Goal: Check status: Check status

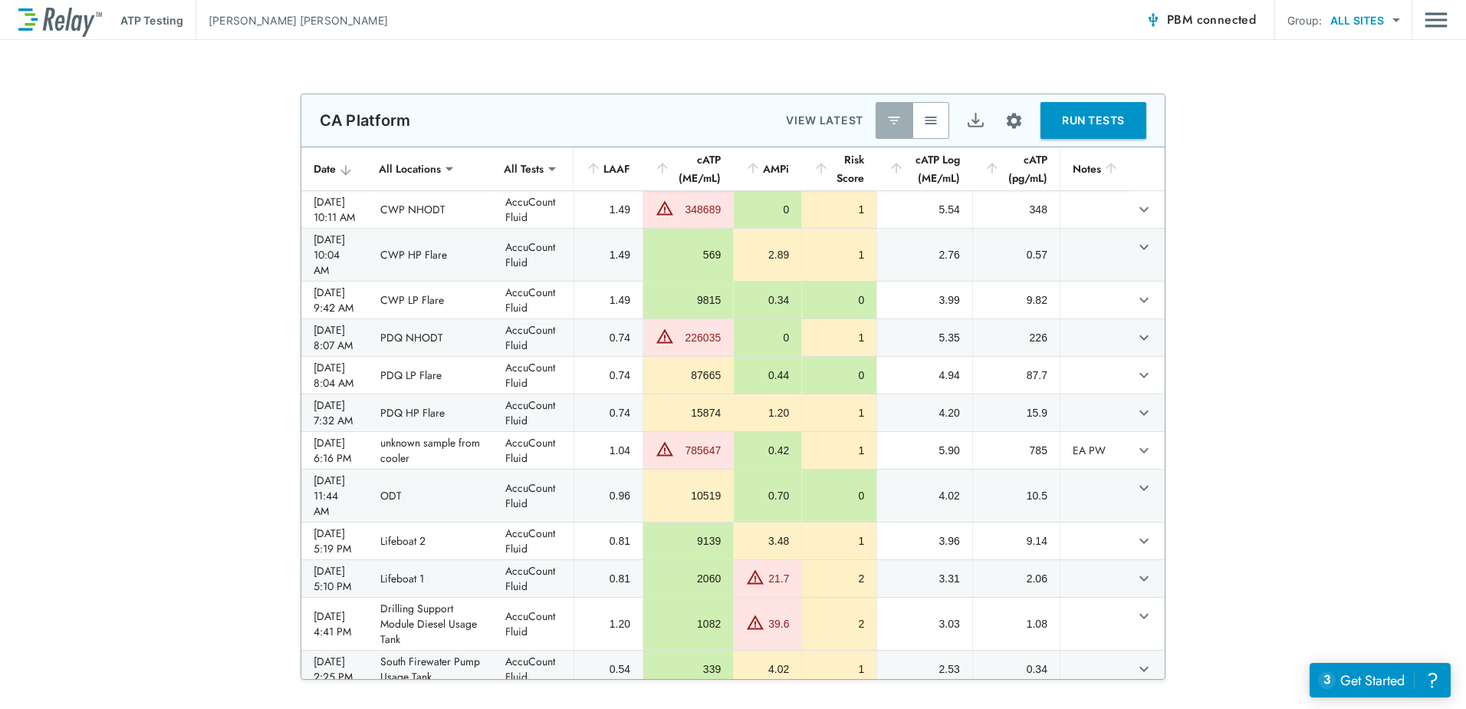
drag, startPoint x: 1253, startPoint y: 232, endPoint x: 1282, endPoint y: 196, distance: 46.4
click at [1282, 196] on div "**********" at bounding box center [733, 387] width 1466 height 586
drag, startPoint x: 178, startPoint y: 290, endPoint x: 164, endPoint y: 256, distance: 36.5
click at [164, 256] on div "**********" at bounding box center [733, 387] width 1466 height 586
click at [1193, 25] on span "PBM connected" at bounding box center [1211, 19] width 89 height 21
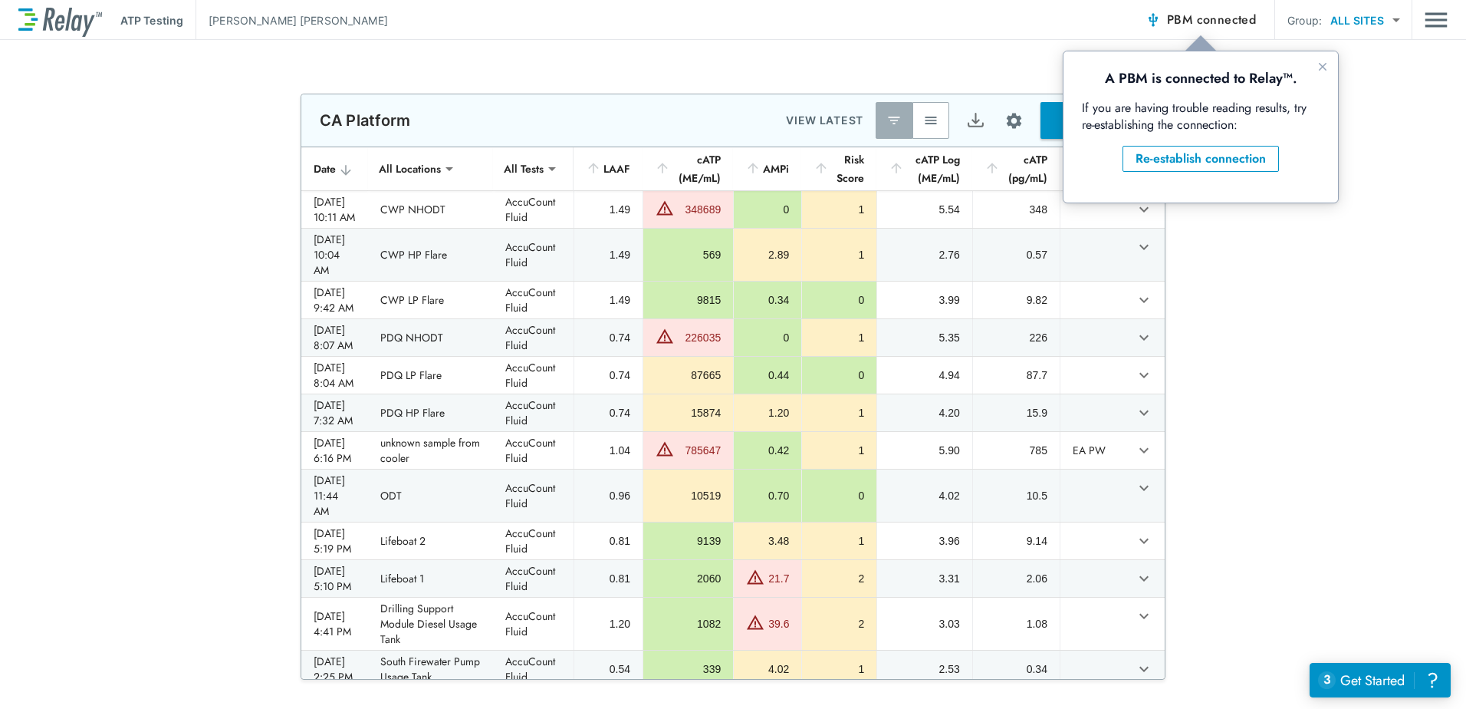
click at [1193, 25] on span "PBM connected" at bounding box center [1211, 19] width 89 height 21
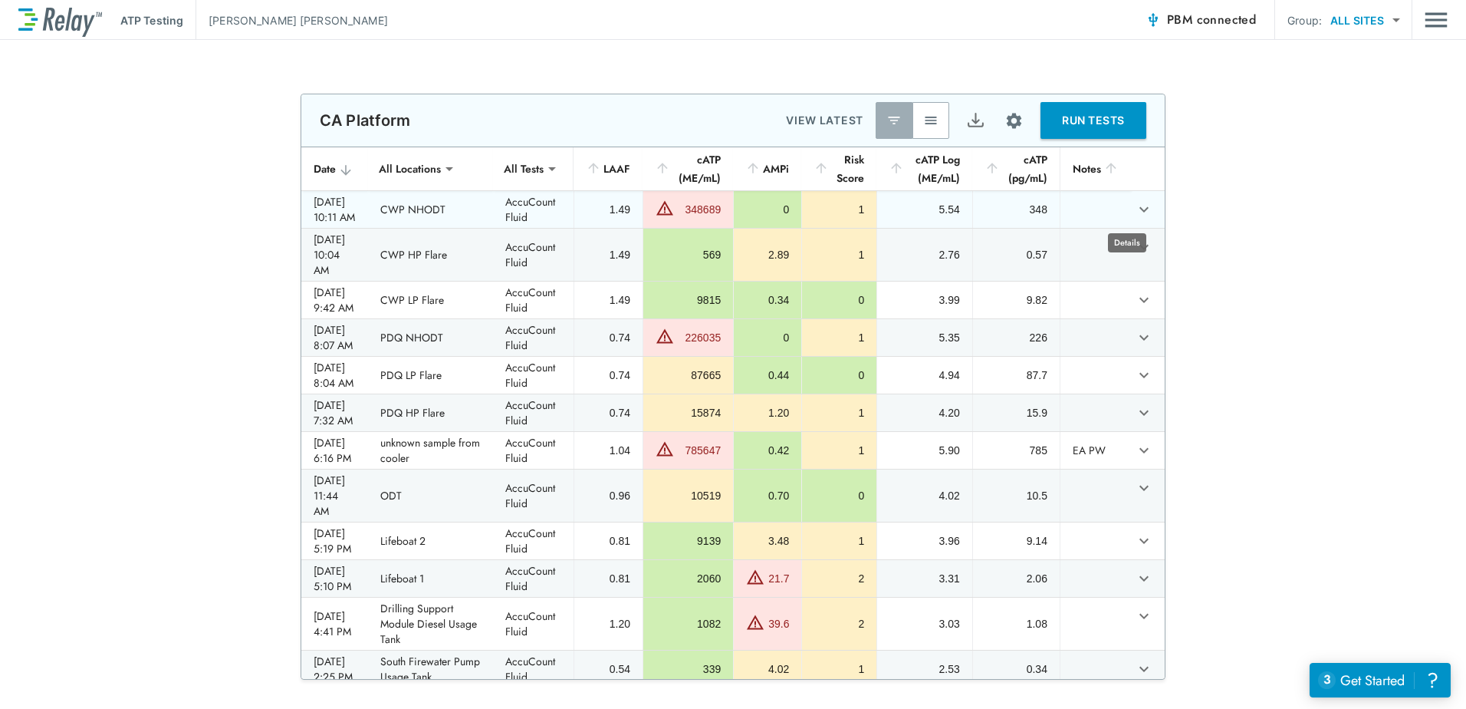
click at [1140, 210] on icon "expand row" at bounding box center [1144, 209] width 9 height 5
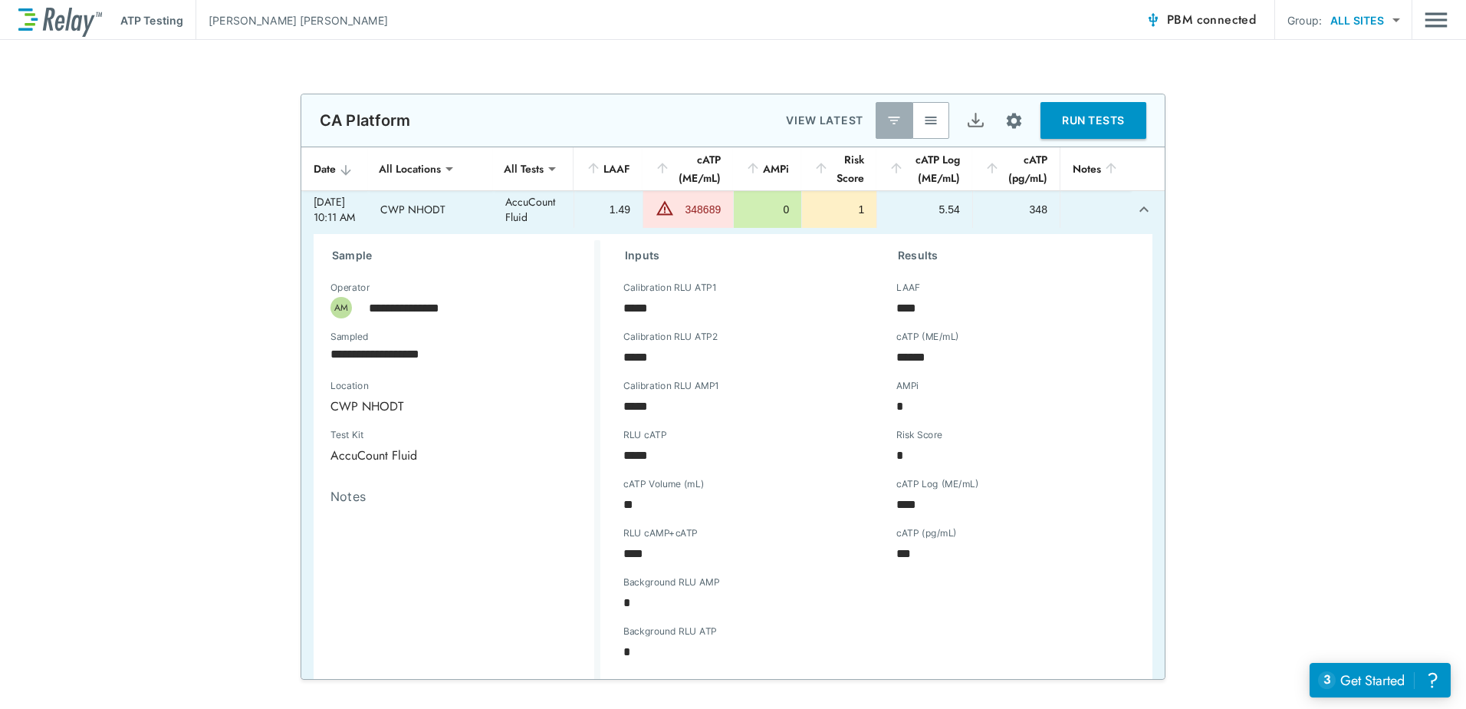
click at [1135, 212] on icon "expand row" at bounding box center [1144, 209] width 18 height 18
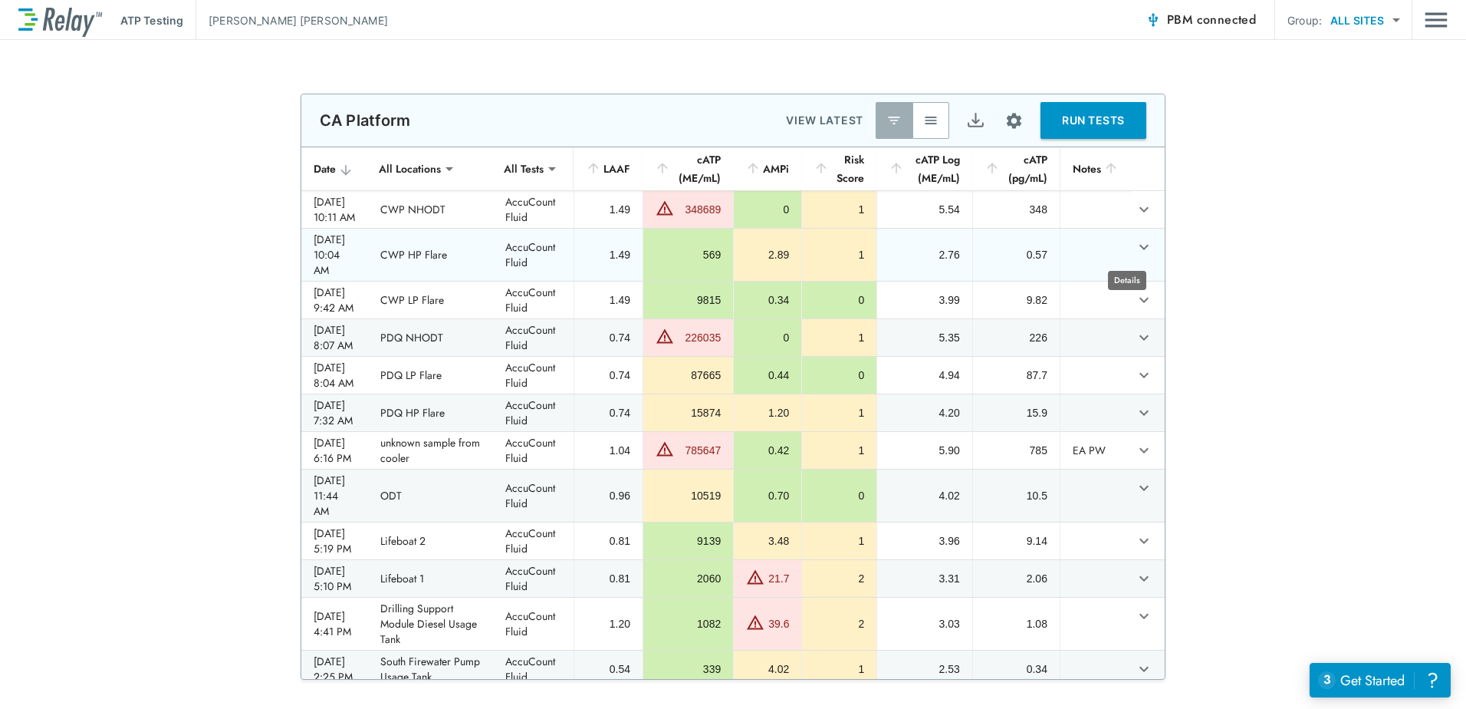
click at [1135, 245] on icon "expand row" at bounding box center [1144, 247] width 18 height 18
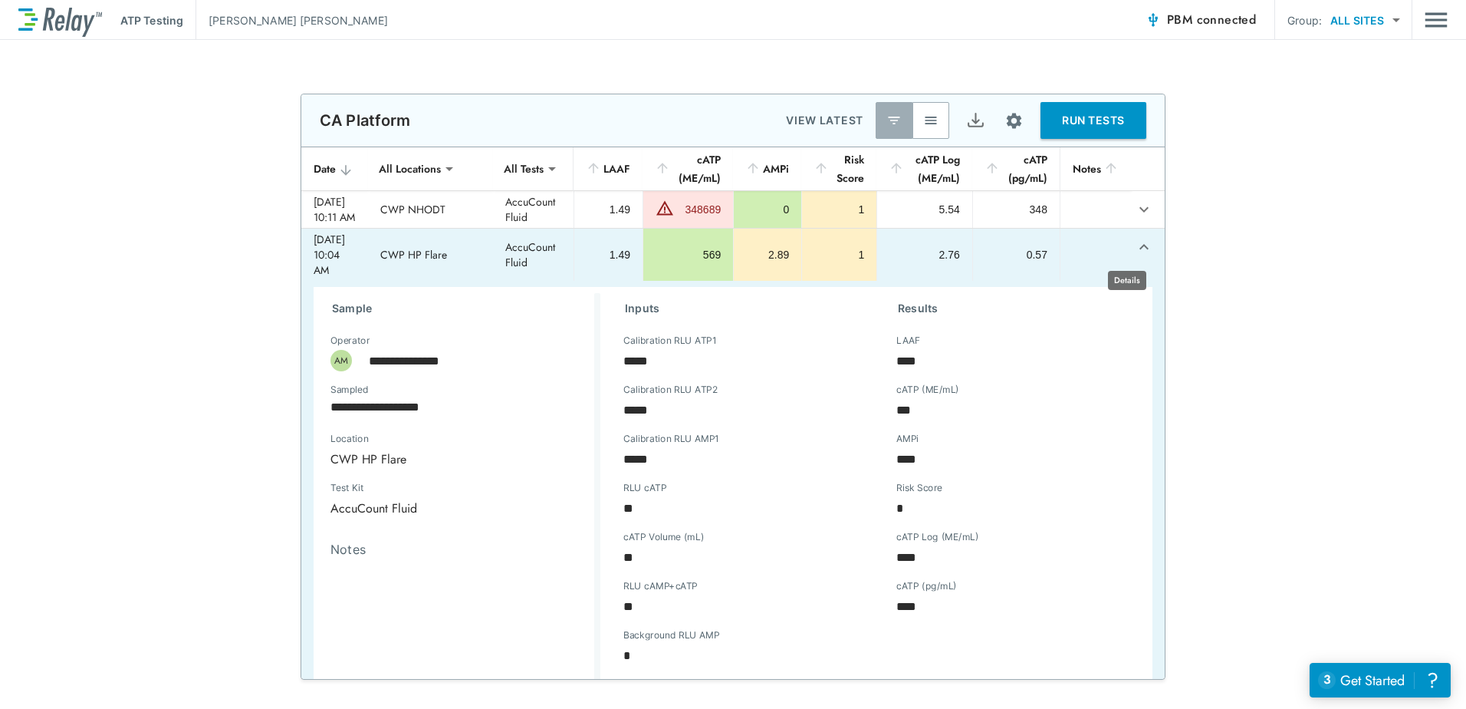
click at [1135, 252] on icon "expand row" at bounding box center [1144, 247] width 18 height 18
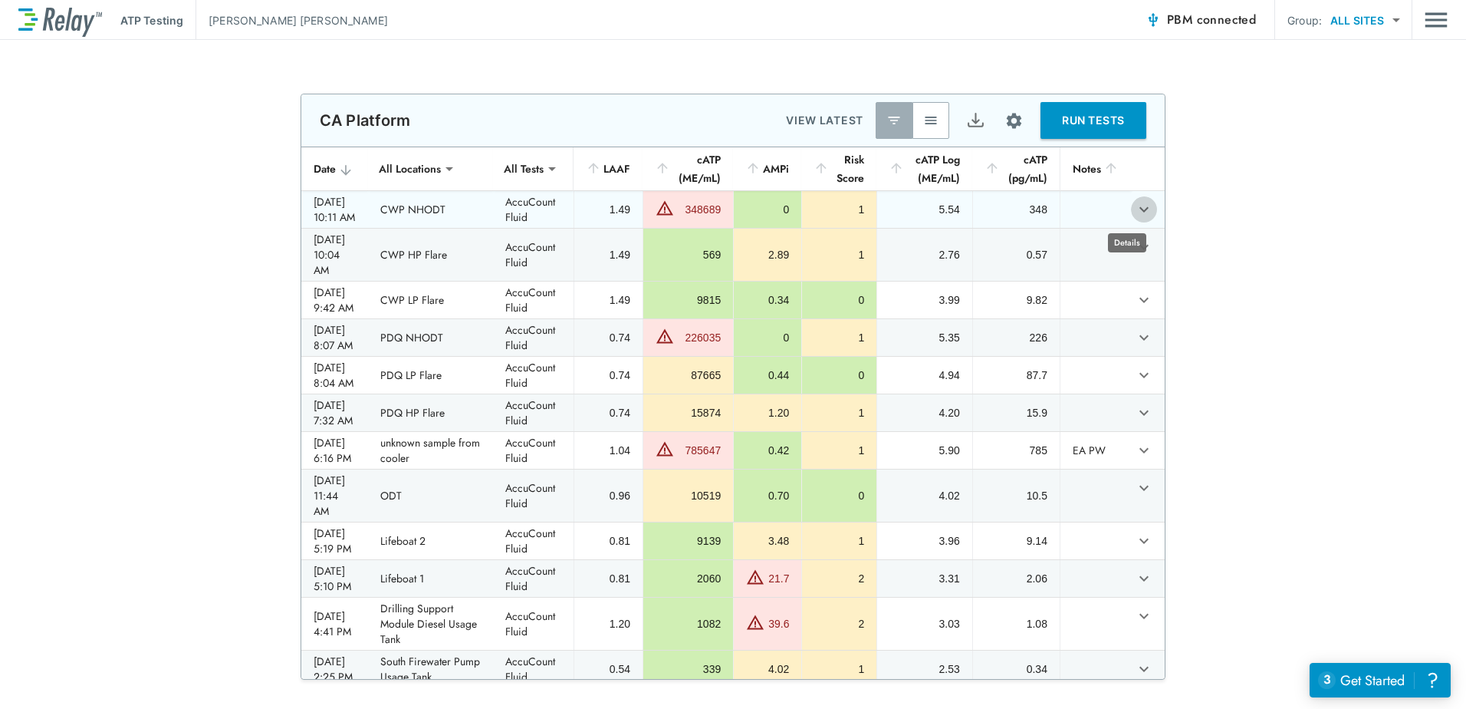
click at [1135, 210] on icon "expand row" at bounding box center [1144, 209] width 18 height 18
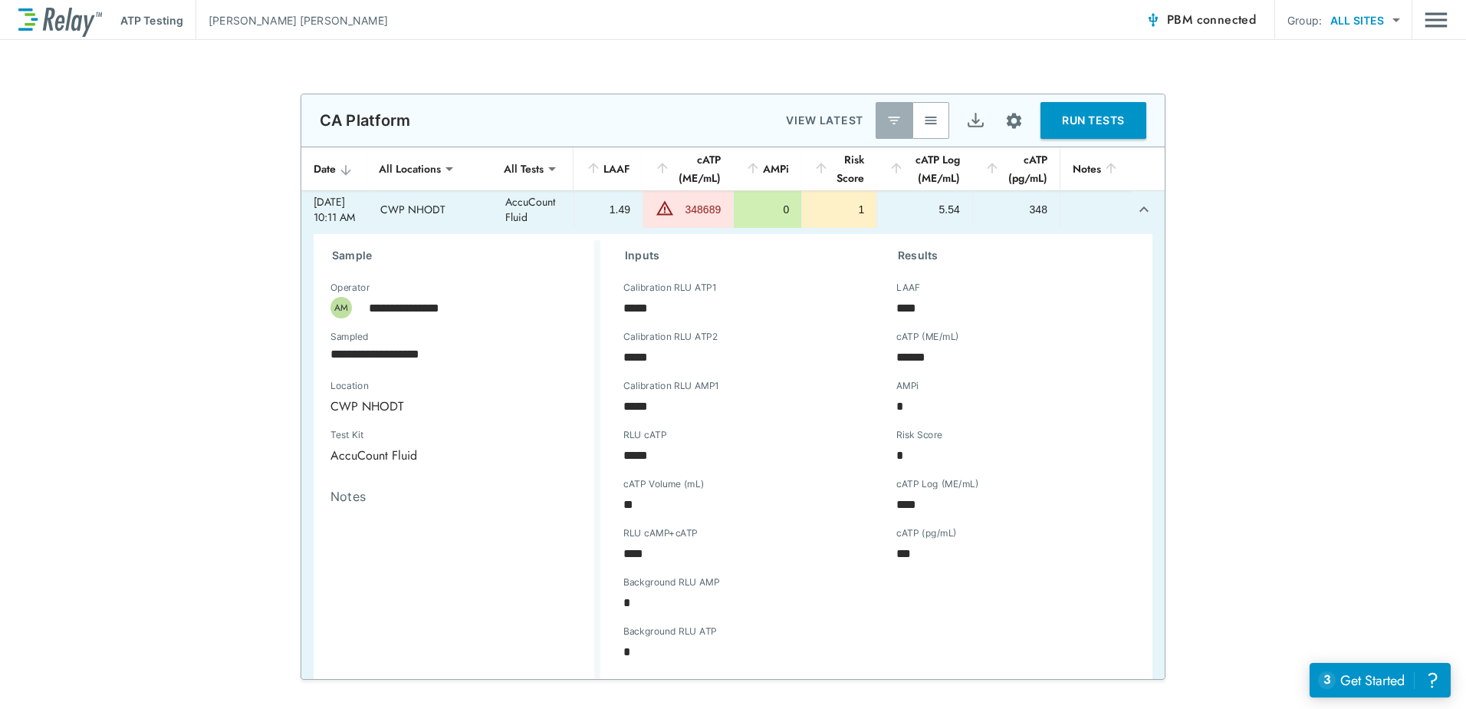
drag, startPoint x: 907, startPoint y: 558, endPoint x: 909, endPoint y: 592, distance: 33.8
click at [909, 592] on div "Results LAAF **** LAAF cATP (ME/mL) ****** cATP (ME/mL) AMPi * AMPi Risk Score …" at bounding box center [1010, 464] width 273 height 448
click at [1135, 211] on icon "expand row" at bounding box center [1144, 209] width 18 height 18
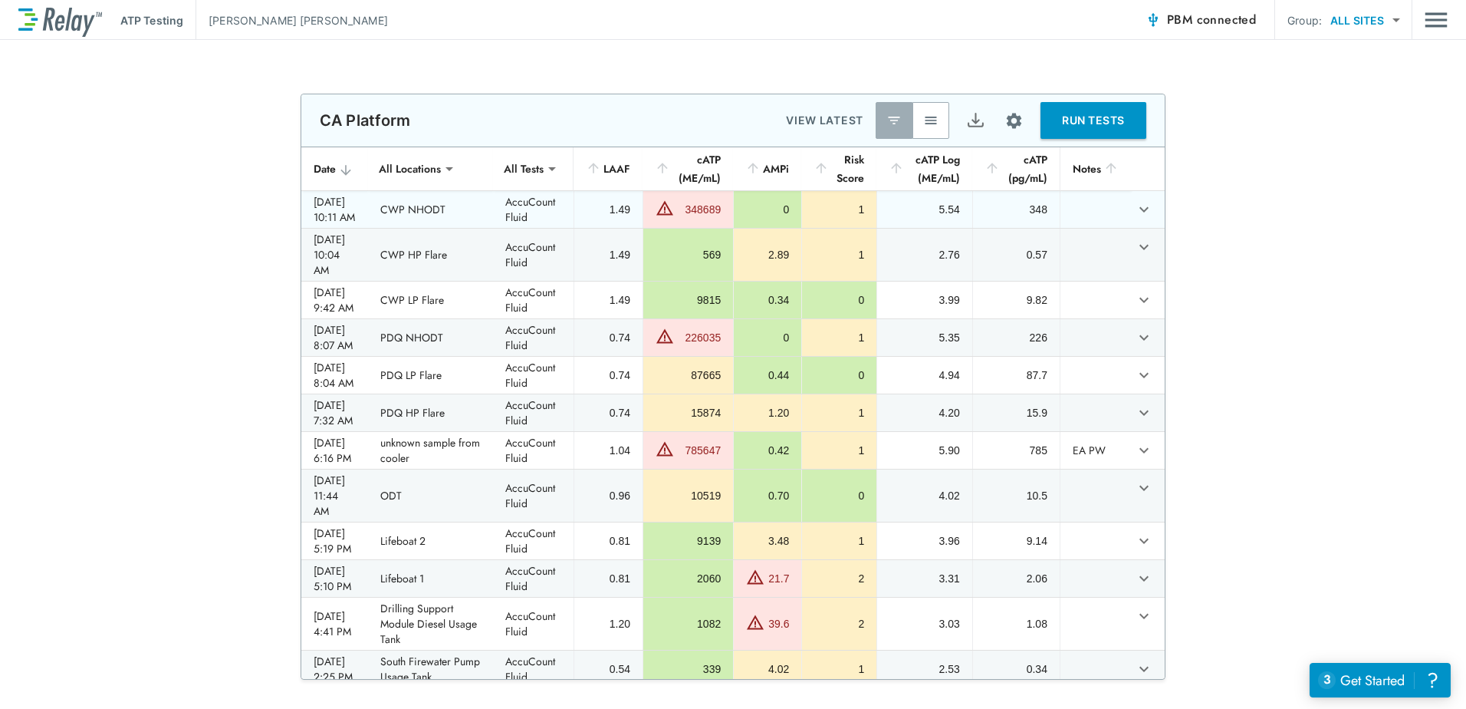
click at [1140, 212] on td "sticky table" at bounding box center [1148, 209] width 34 height 37
click at [1140, 208] on icon "expand row" at bounding box center [1144, 209] width 9 height 5
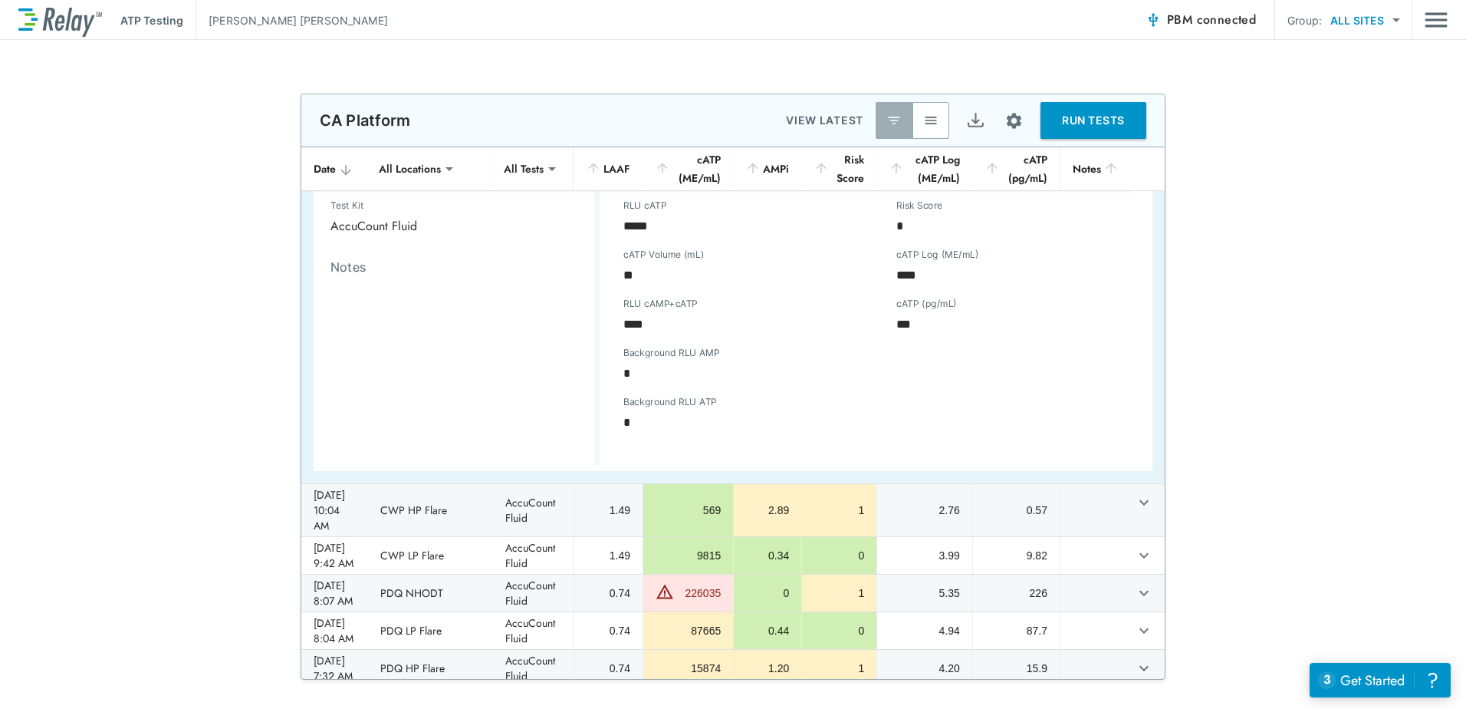
scroll to position [230, 0]
click at [1135, 500] on icon "expand row" at bounding box center [1144, 501] width 18 height 18
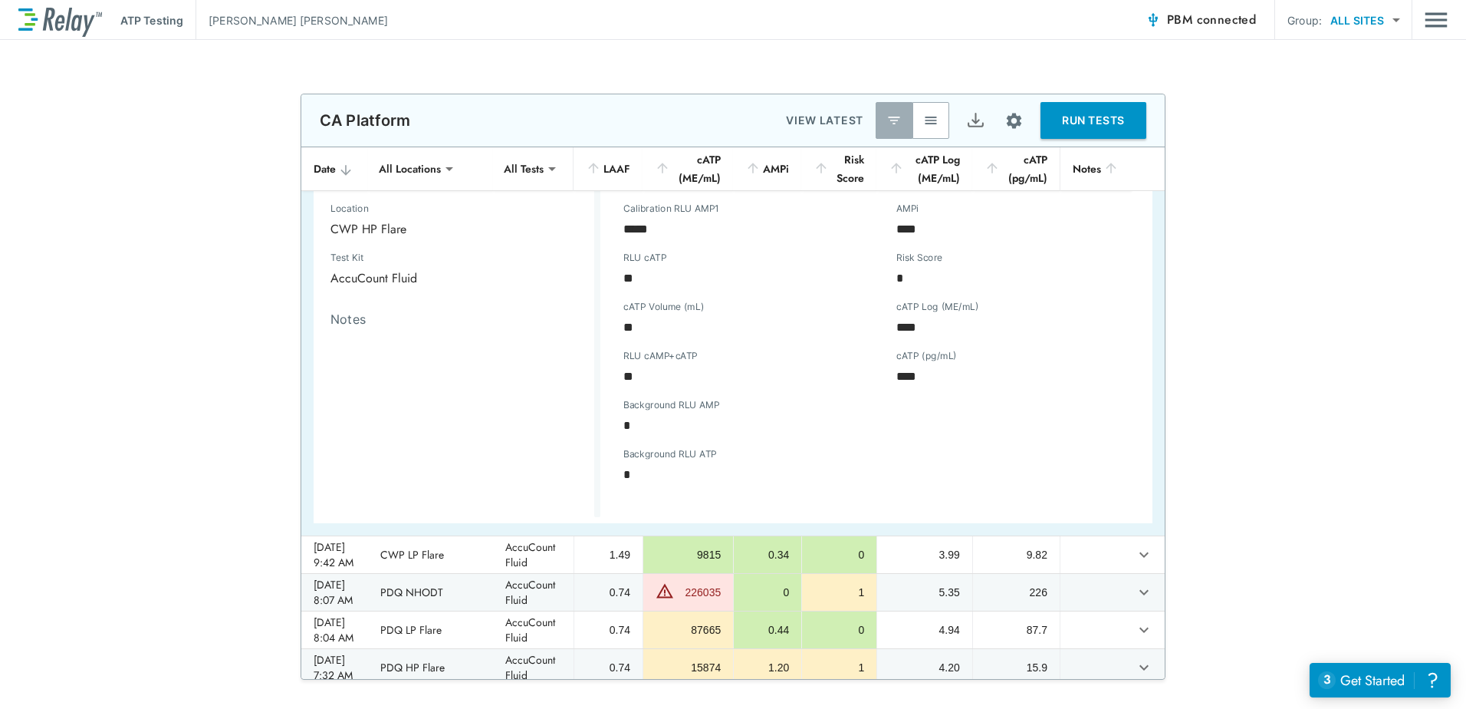
scroll to position [0, 0]
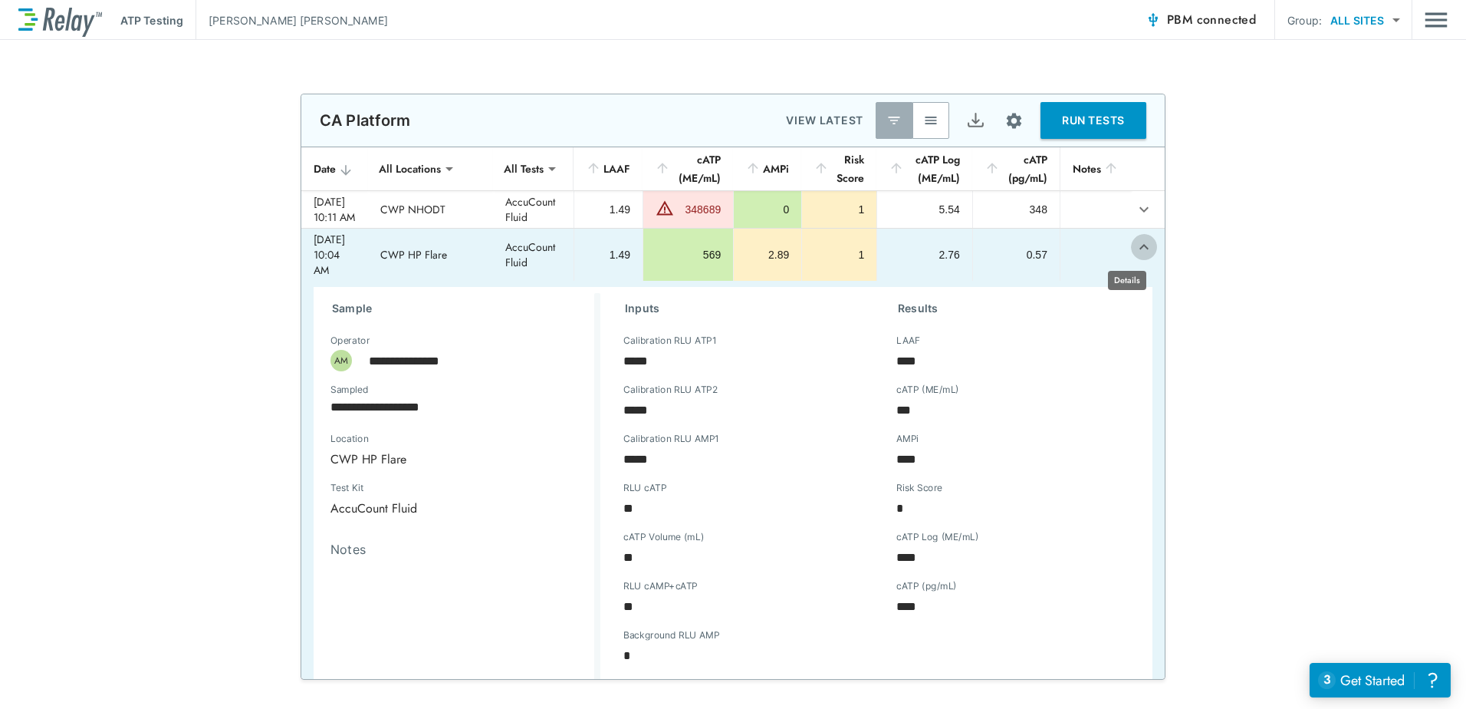
click at [1135, 250] on icon "expand row" at bounding box center [1144, 247] width 18 height 18
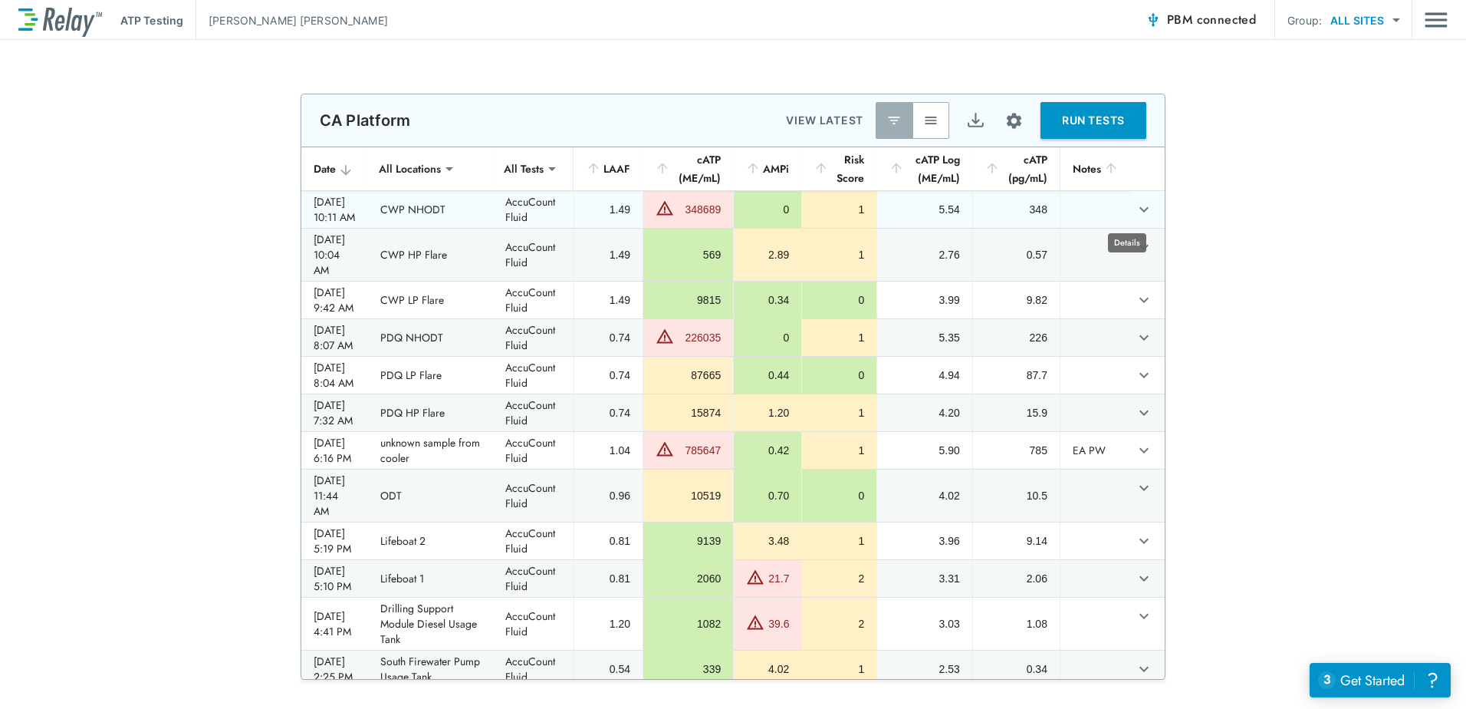
click at [1135, 206] on icon "expand row" at bounding box center [1144, 209] width 18 height 18
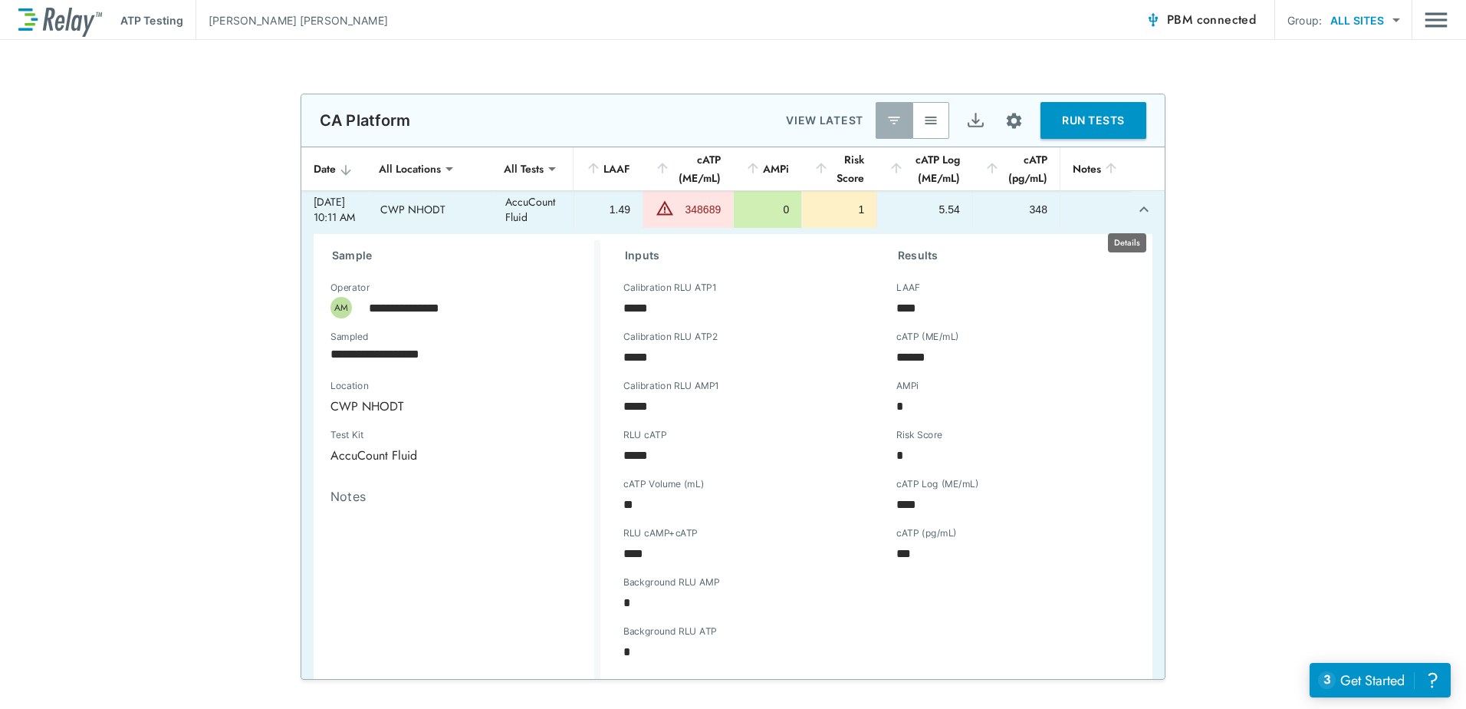
click at [1135, 206] on icon "expand row" at bounding box center [1144, 209] width 18 height 18
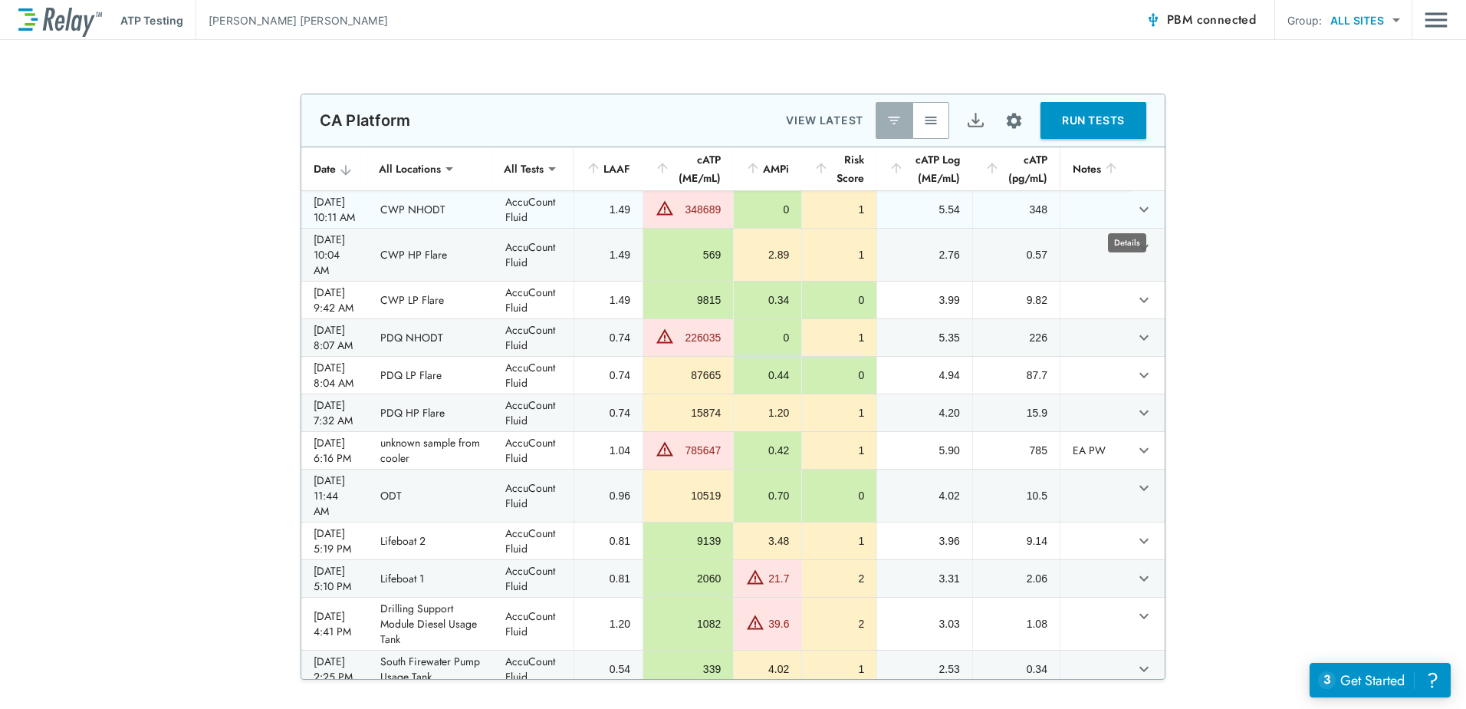
click at [1132, 244] on body "**********" at bounding box center [733, 354] width 1466 height 709
click at [1135, 252] on icon "expand row" at bounding box center [1144, 247] width 18 height 18
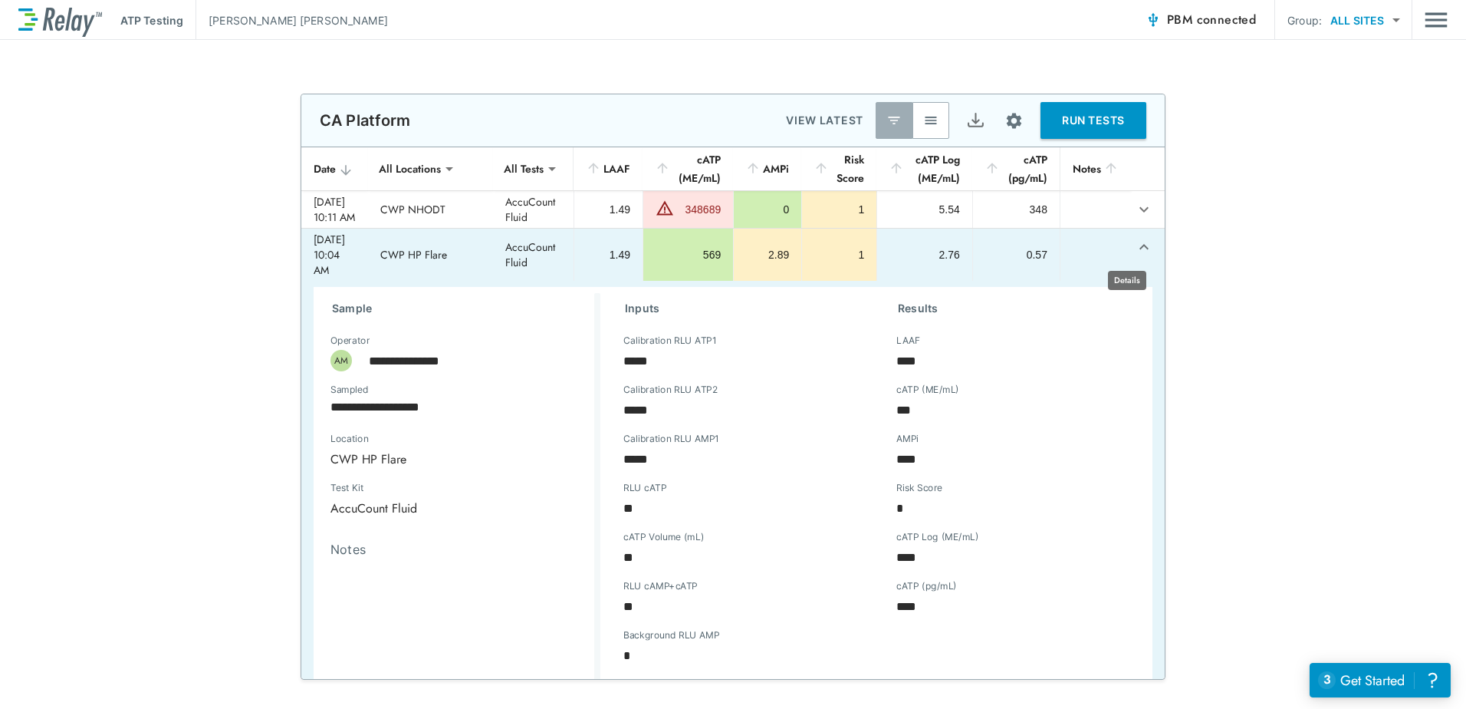
click at [1135, 255] on icon "expand row" at bounding box center [1144, 247] width 18 height 18
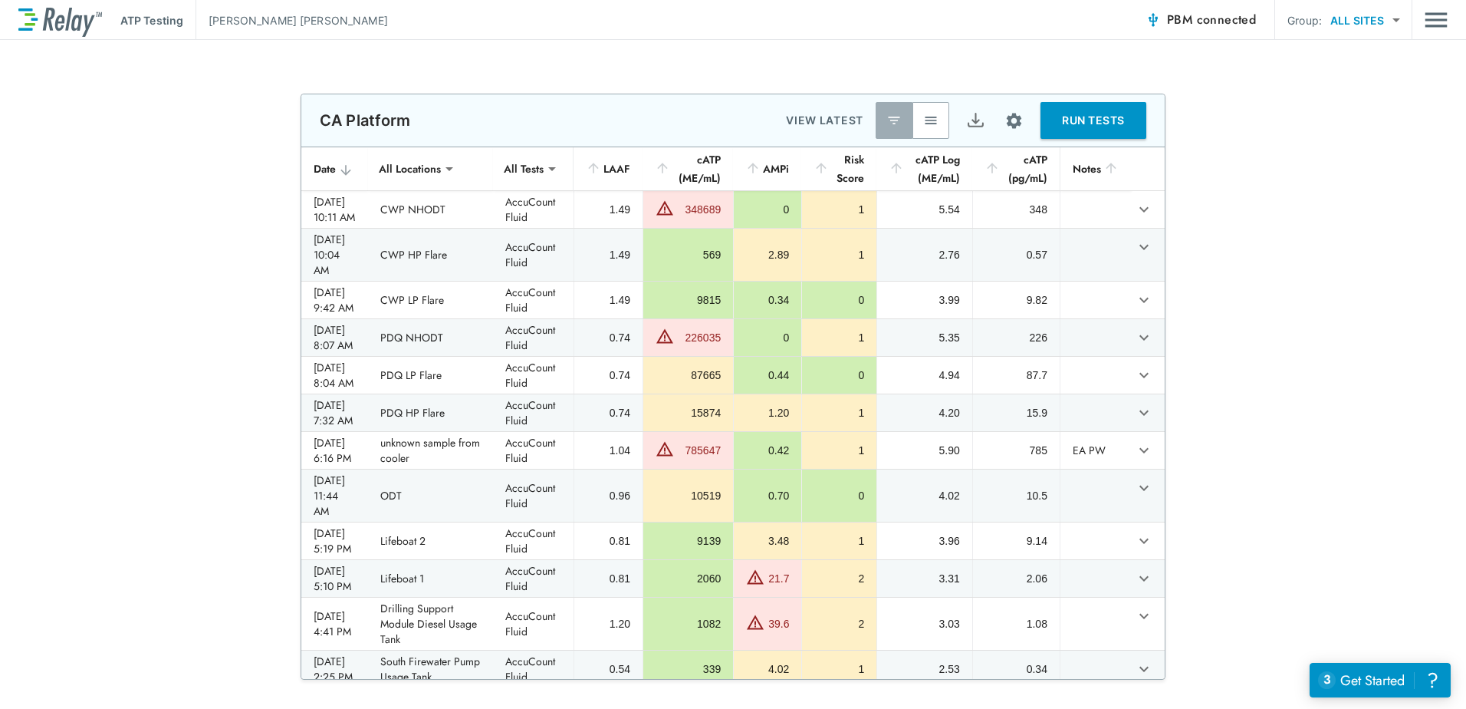
click at [1276, 239] on div "**********" at bounding box center [733, 387] width 1466 height 586
click at [1135, 212] on icon "expand row" at bounding box center [1144, 209] width 18 height 18
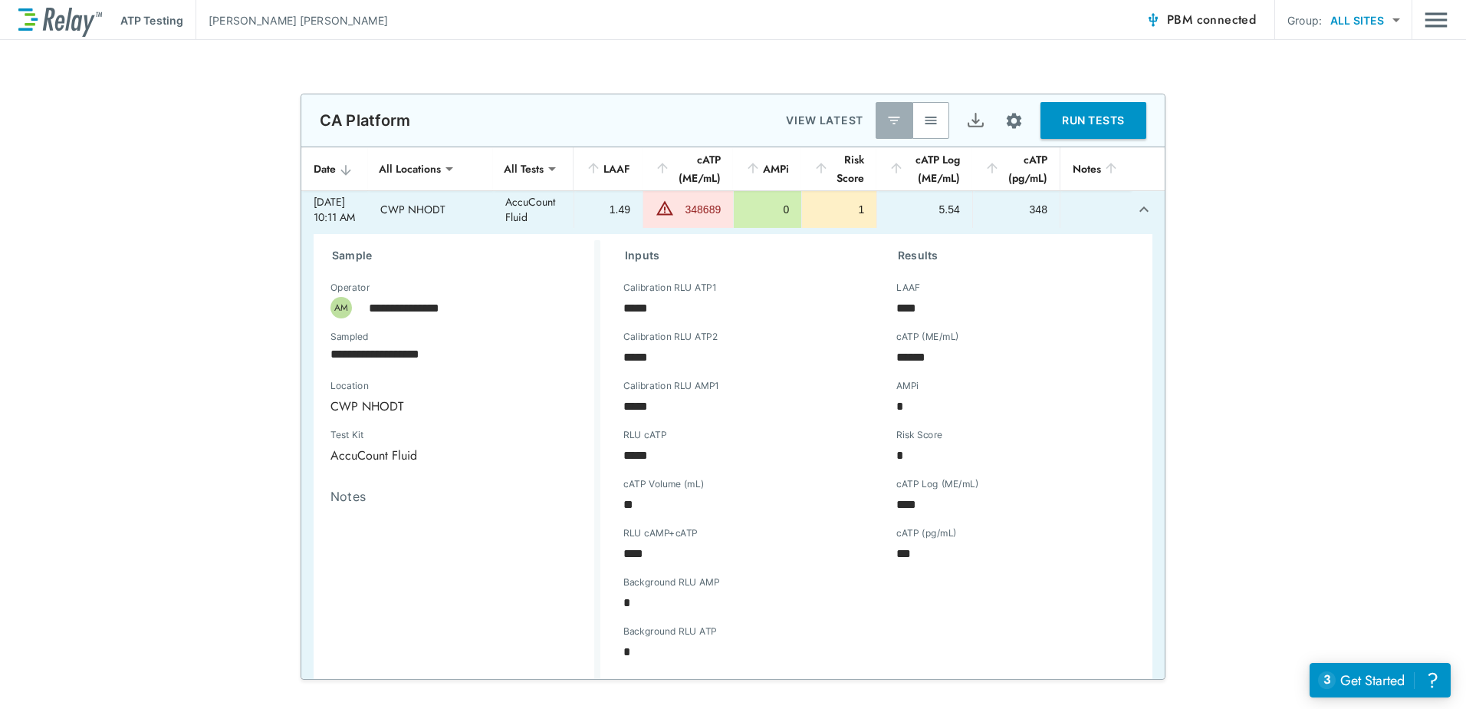
click at [860, 557] on div "Inputs Calibration RLU ATP1 ***** Calibration RLU ATP1 Calibration RLU ATP2 ***…" at bounding box center [737, 464] width 273 height 448
click at [1135, 205] on icon "expand row" at bounding box center [1144, 209] width 18 height 18
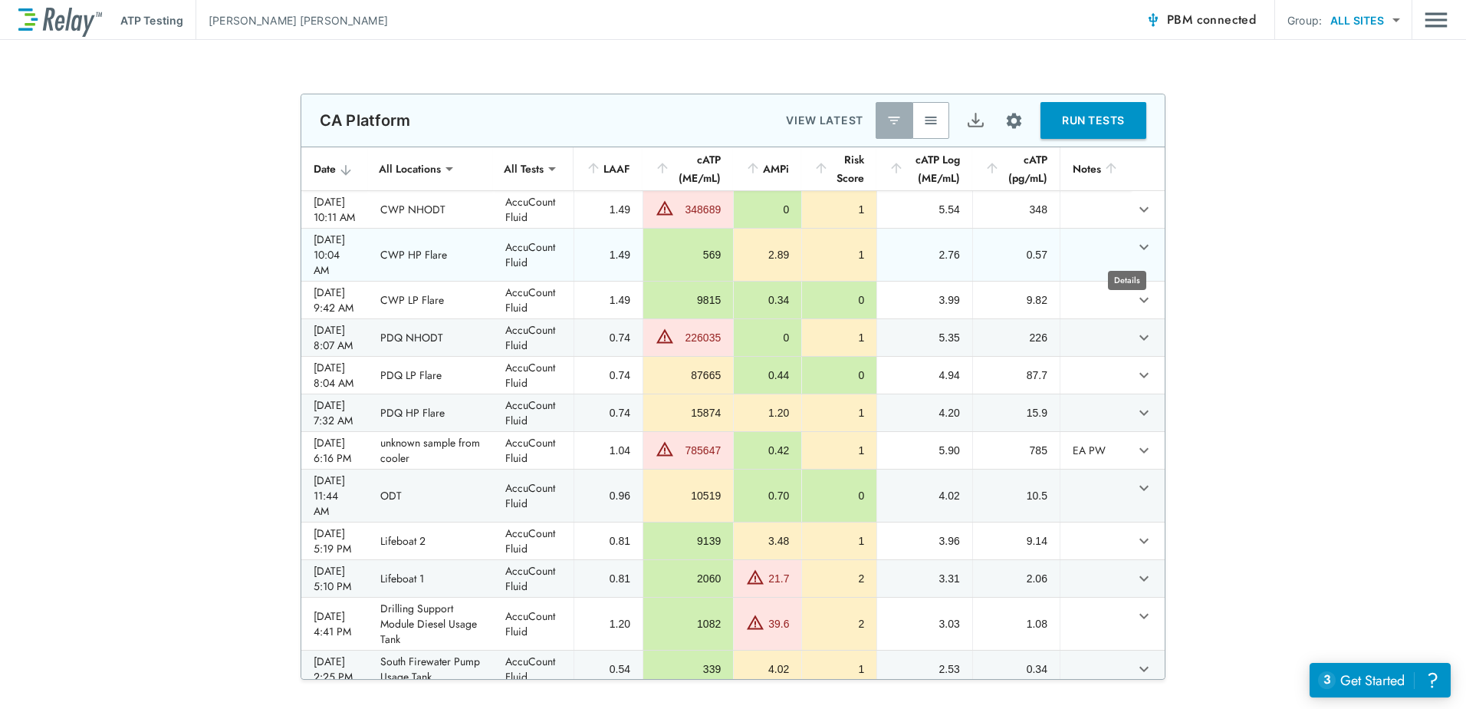
click at [1135, 250] on icon "expand row" at bounding box center [1144, 247] width 18 height 18
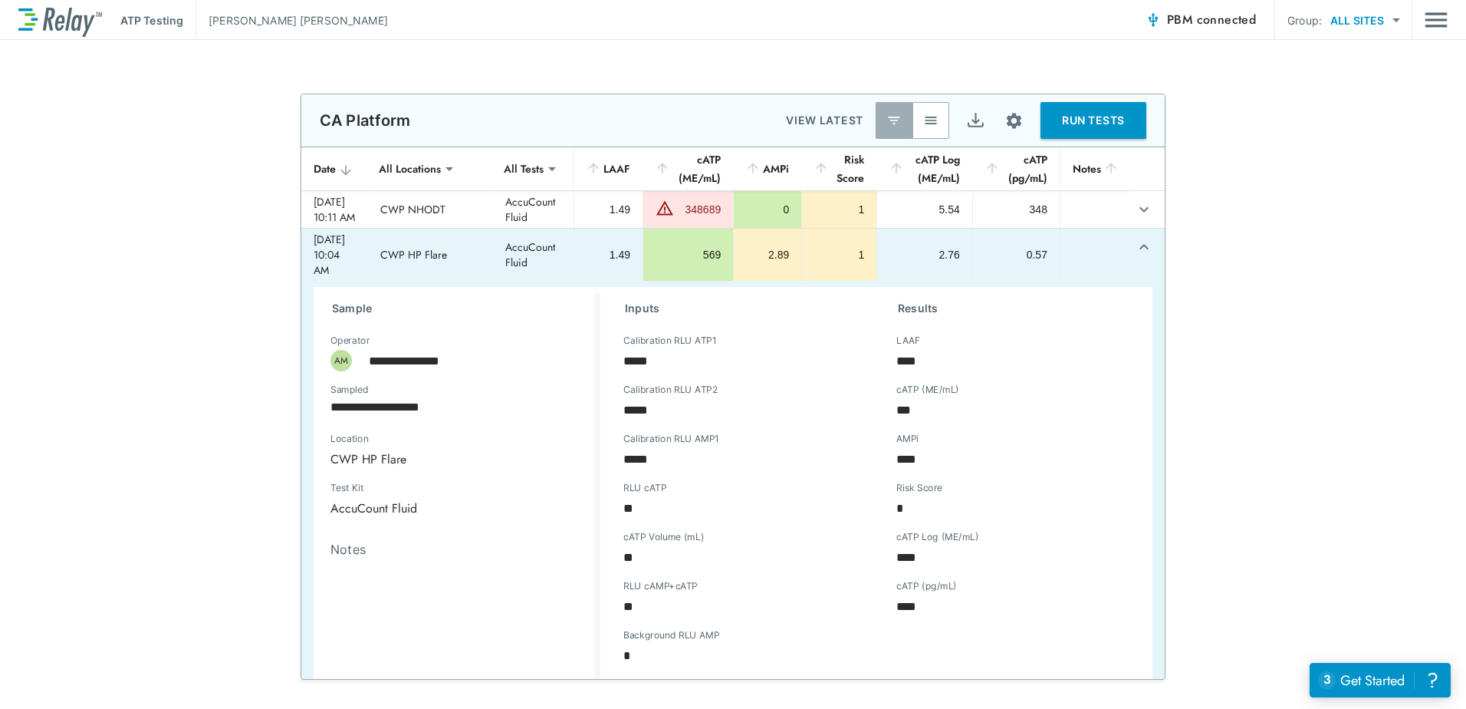
click at [1135, 254] on icon "expand row" at bounding box center [1144, 247] width 18 height 18
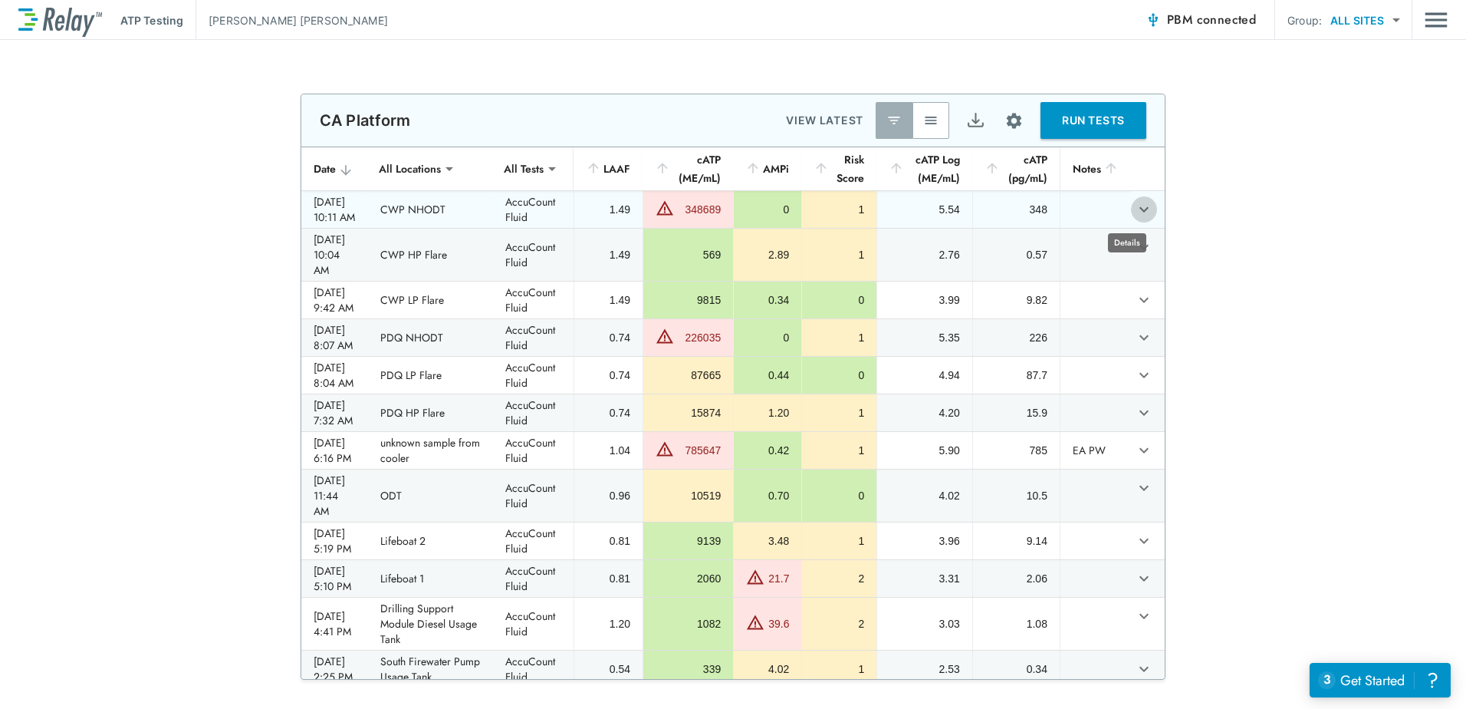
click at [1135, 209] on icon "expand row" at bounding box center [1144, 209] width 18 height 18
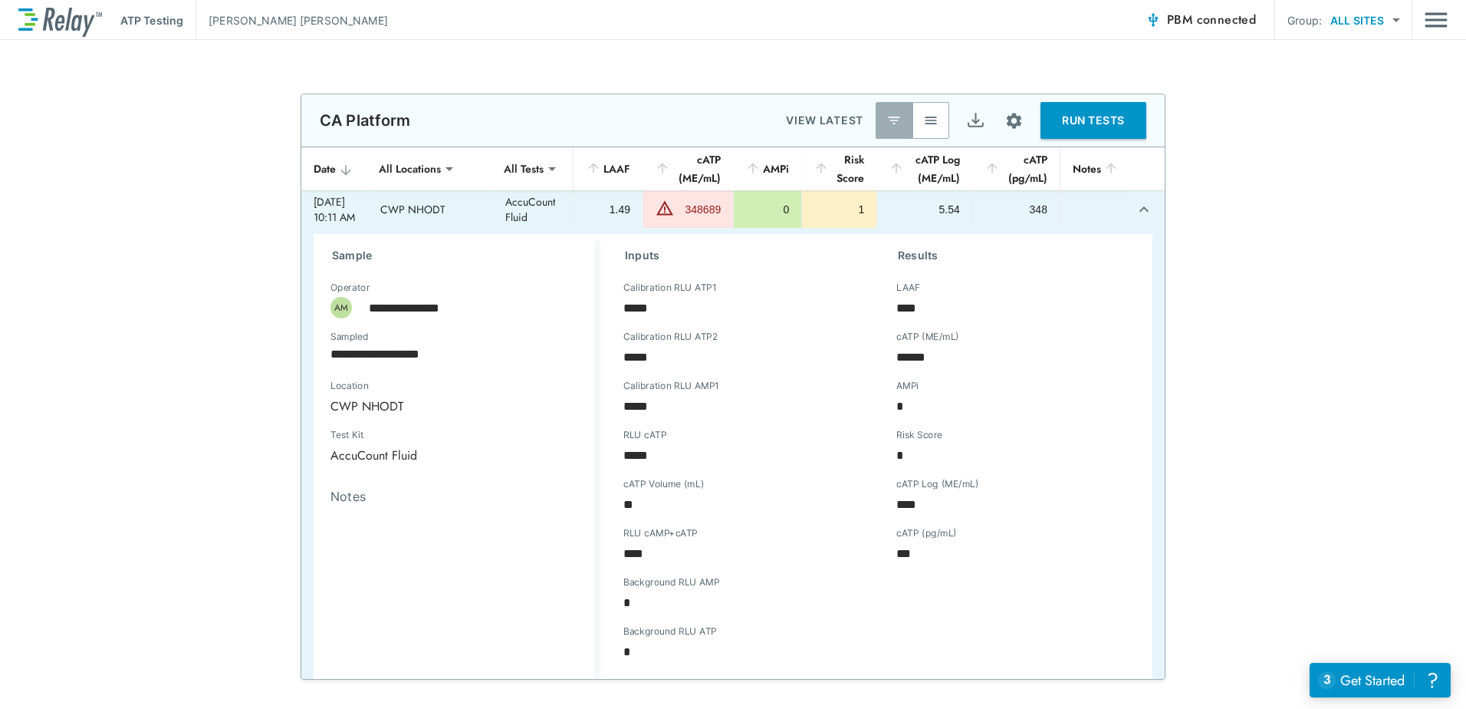
click at [1140, 209] on icon "expand row" at bounding box center [1144, 208] width 9 height 5
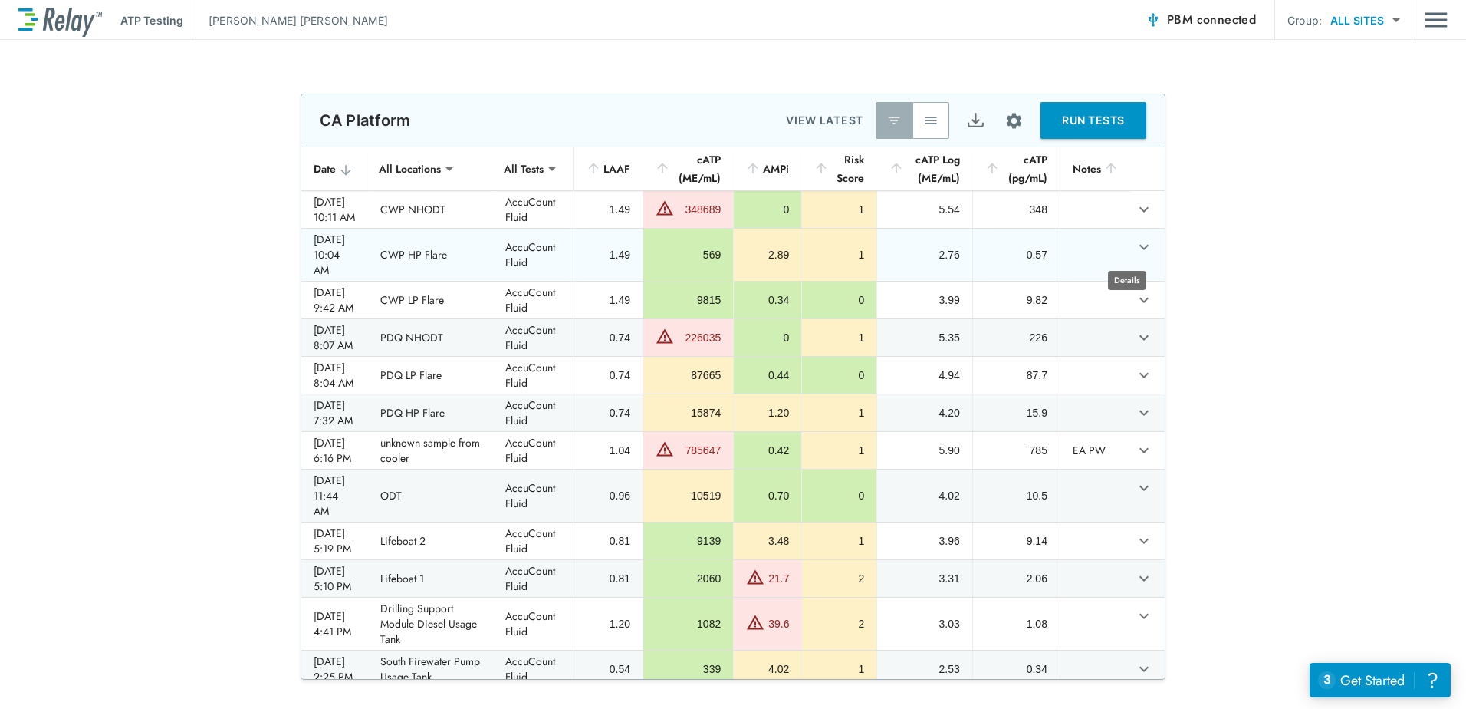
click at [1135, 249] on icon "expand row" at bounding box center [1144, 247] width 18 height 18
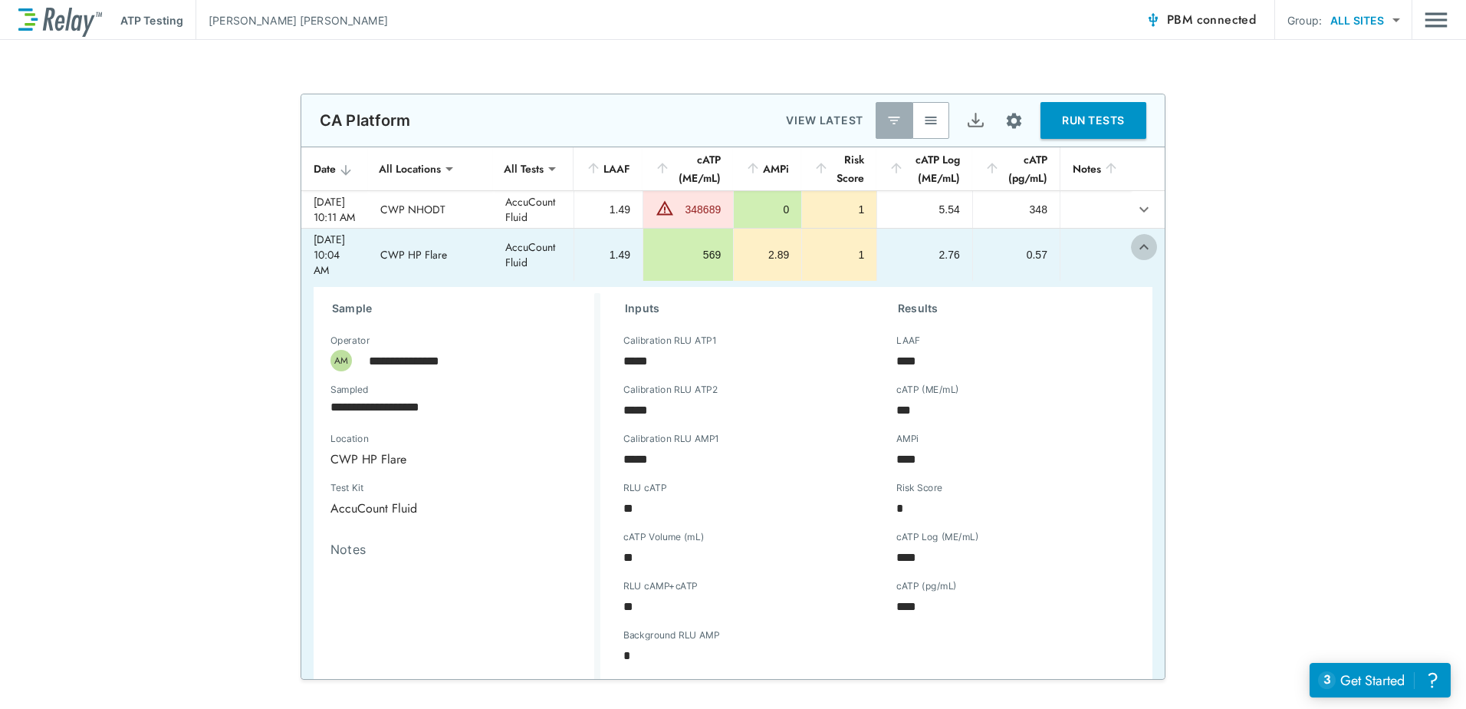
click at [1135, 250] on icon "expand row" at bounding box center [1144, 247] width 18 height 18
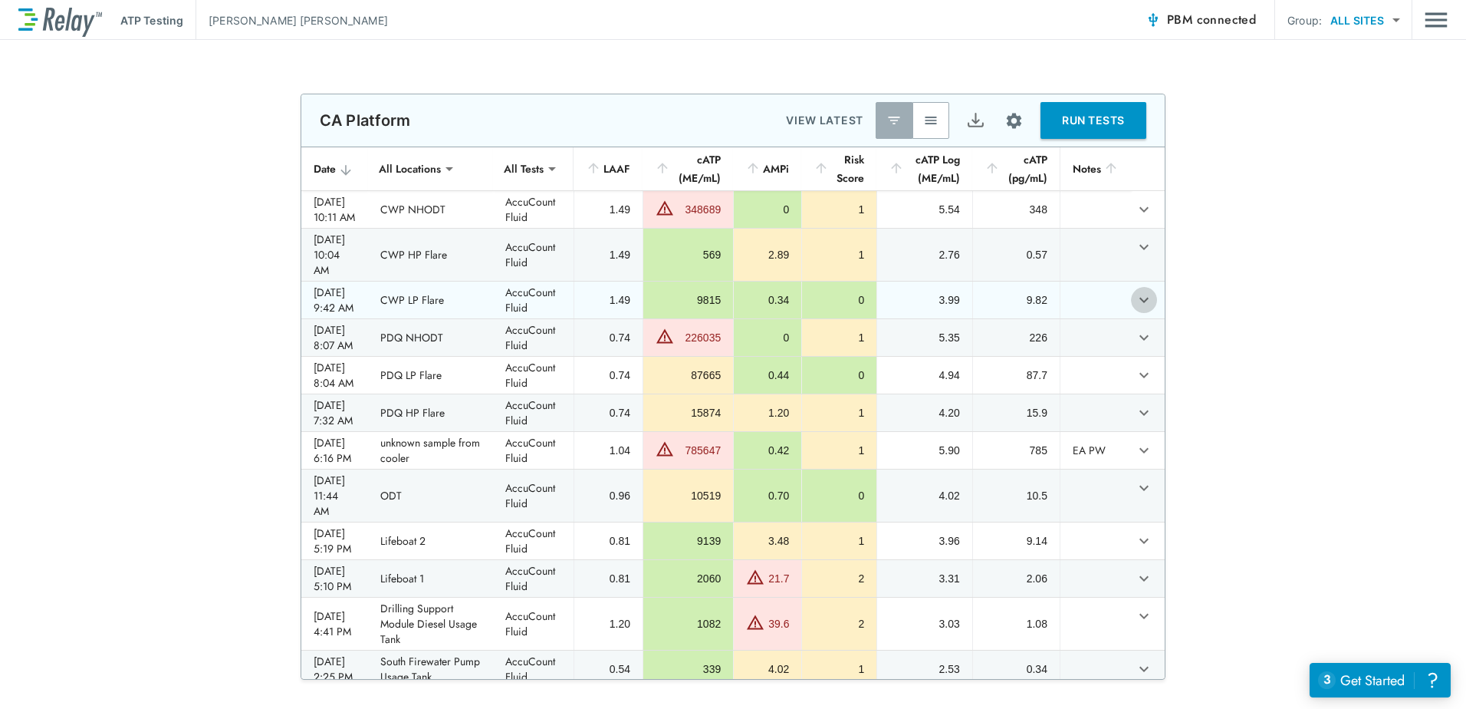
click at [1135, 291] on icon "expand row" at bounding box center [1144, 300] width 18 height 18
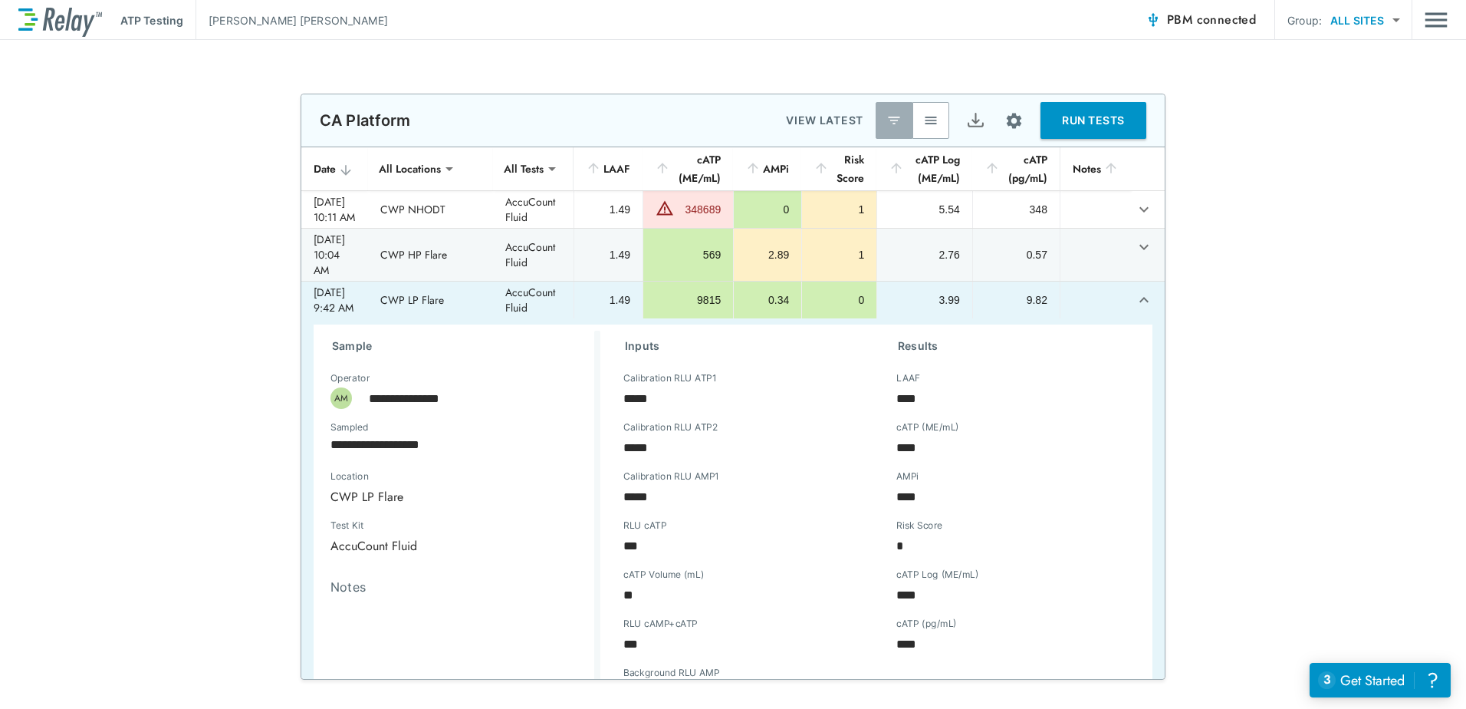
scroll to position [77, 0]
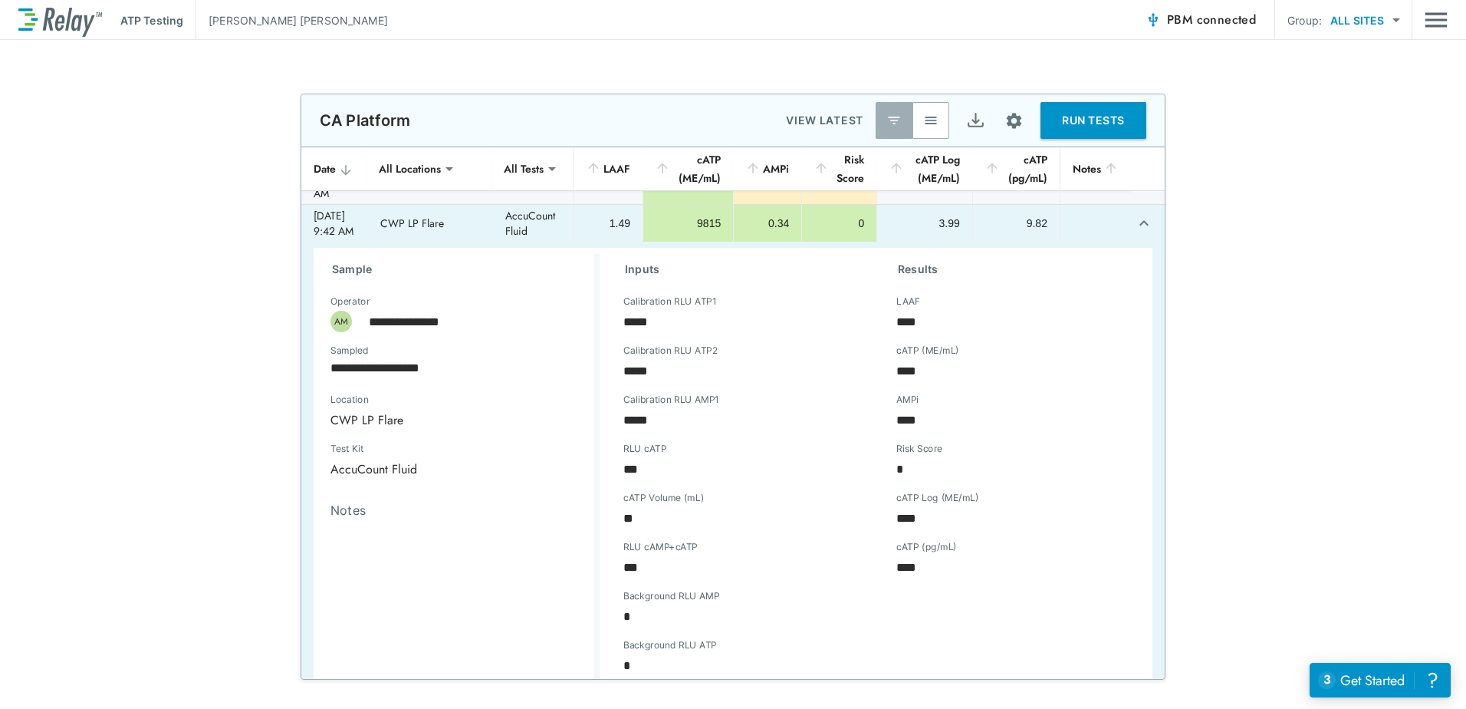
drag, startPoint x: 876, startPoint y: 354, endPoint x: 996, endPoint y: 469, distance: 167.1
click at [996, 469] on div "* Risk Score" at bounding box center [958, 468] width 144 height 37
click at [874, 541] on div "Results LAAF **** LAAF cATP (ME/mL) **** cATP (ME/mL) AMPi **** AMPi Risk Score…" at bounding box center [1010, 478] width 273 height 448
click at [1140, 220] on icon "expand row" at bounding box center [1144, 222] width 9 height 5
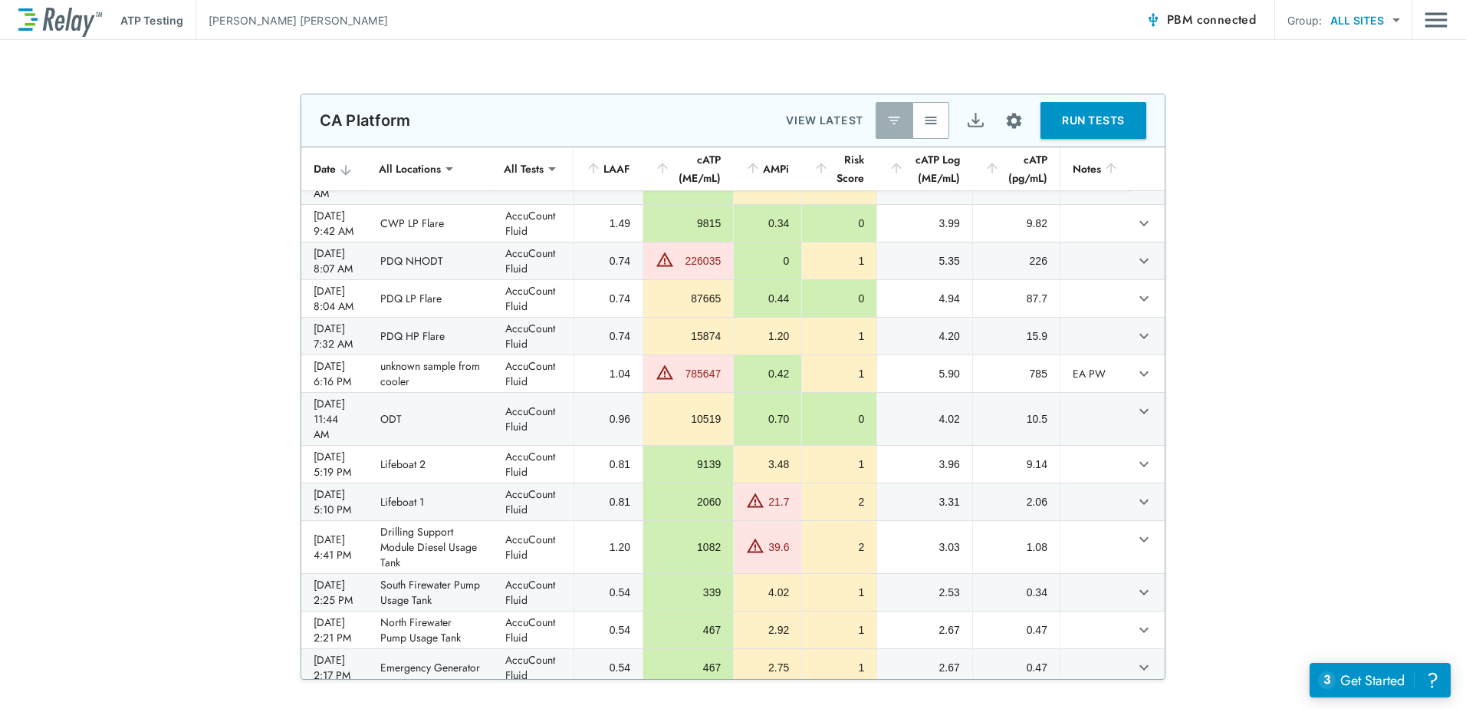
click at [1418, 31] on div "ATP Testing [PERSON_NAME] PBM connected Group: ALL SITES ********* ​" at bounding box center [733, 20] width 1430 height 40
